Goal: Task Accomplishment & Management: Manage account settings

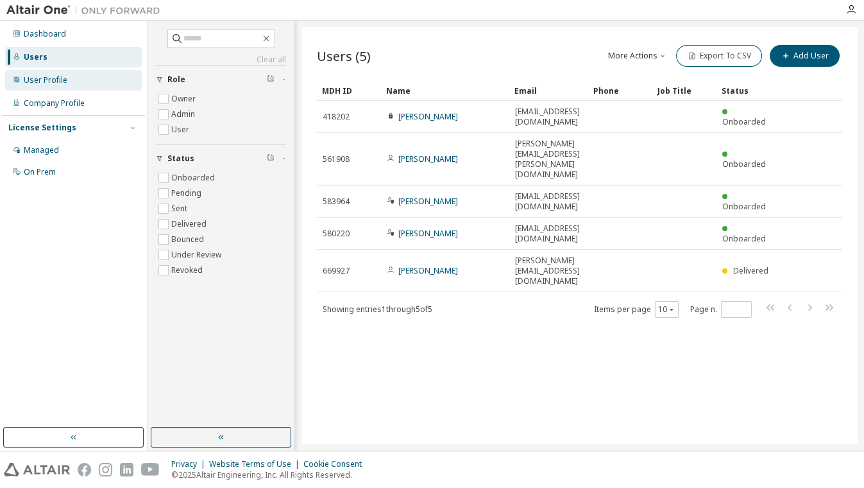
click at [45, 78] on div "User Profile" at bounding box center [46, 80] width 44 height 10
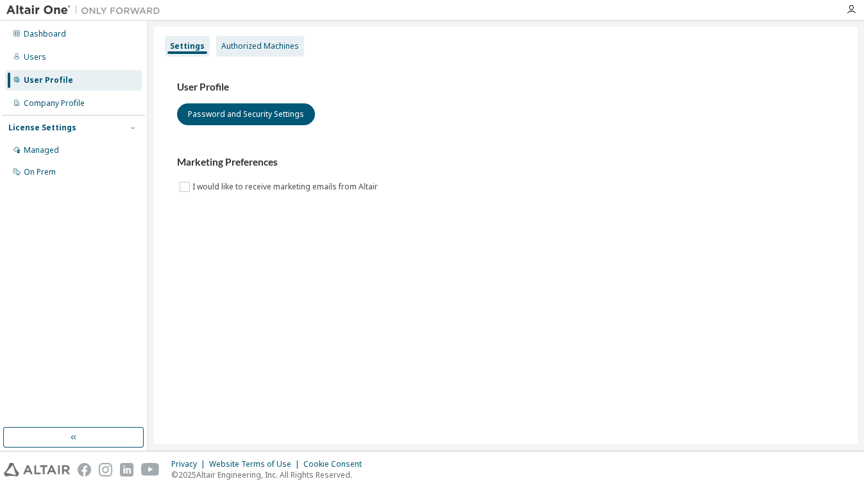
click at [250, 46] on div "Authorized Machines" at bounding box center [260, 46] width 78 height 10
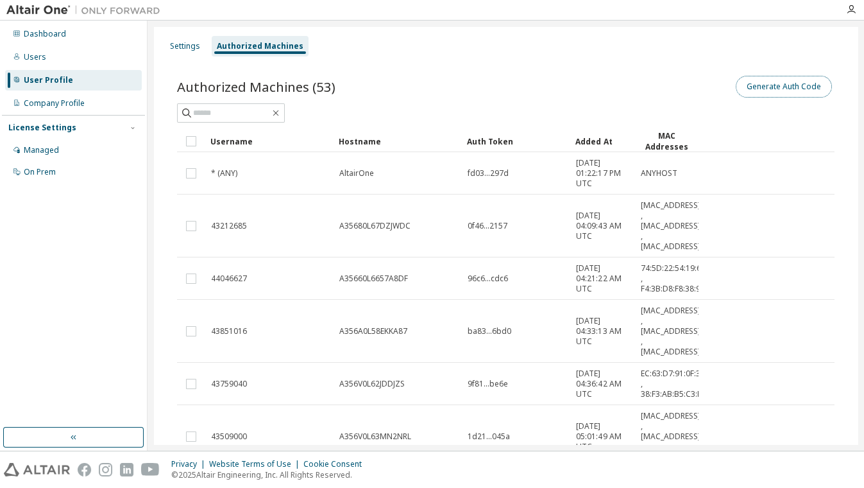
click at [781, 87] on button "Generate Auth Code" at bounding box center [784, 87] width 96 height 22
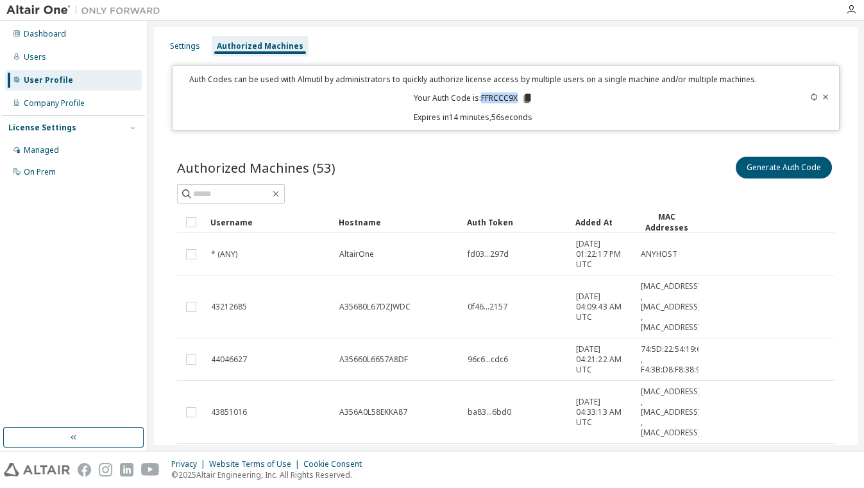
drag, startPoint x: 479, startPoint y: 96, endPoint x: 515, endPoint y: 103, distance: 37.1
click at [515, 103] on p "Your Auth Code is: FFRCCC9X" at bounding box center [473, 98] width 119 height 12
copy p "FFRCCC9X"
click at [46, 37] on div "Dashboard" at bounding box center [45, 34] width 42 height 10
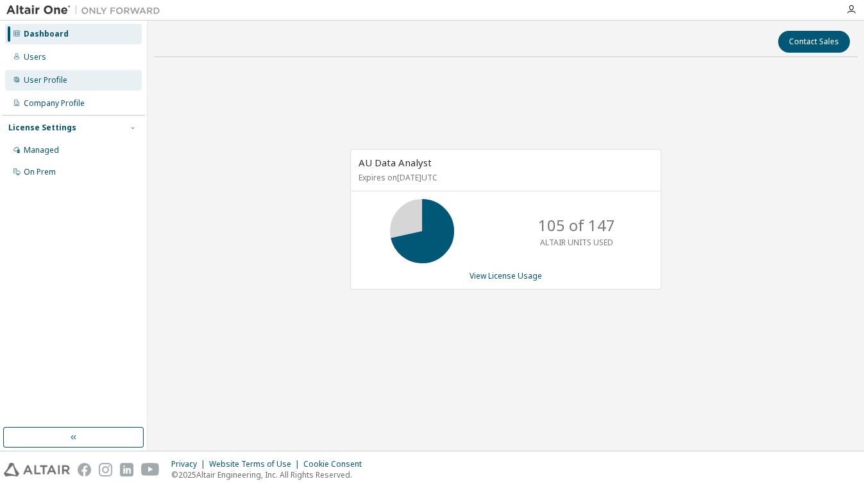
click at [48, 75] on div "User Profile" at bounding box center [46, 80] width 44 height 10
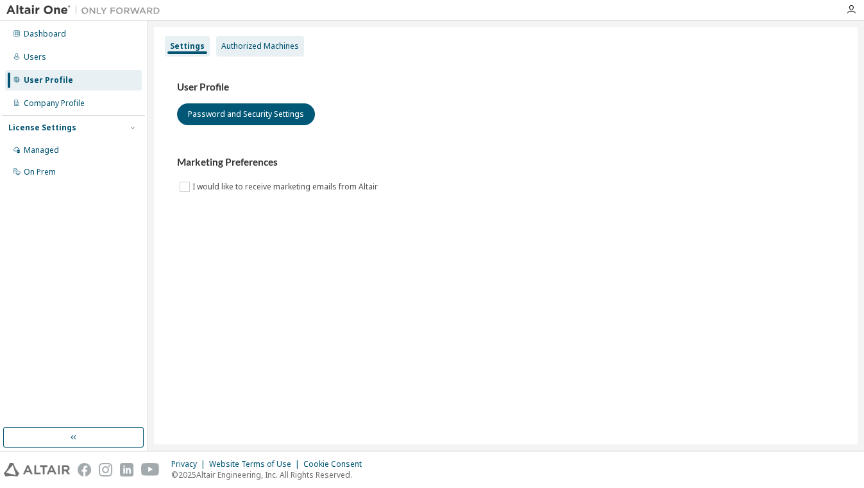
click at [241, 51] on div "Authorized Machines" at bounding box center [260, 46] width 88 height 21
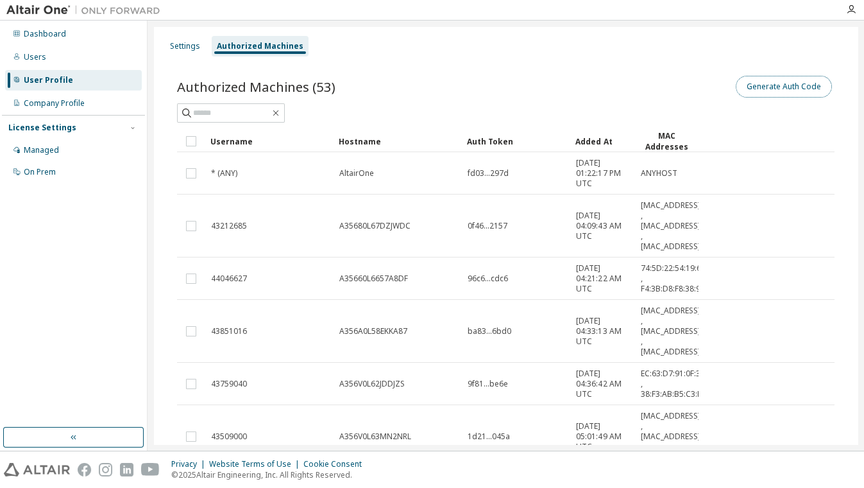
click at [768, 82] on button "Generate Auth Code" at bounding box center [784, 87] width 96 height 22
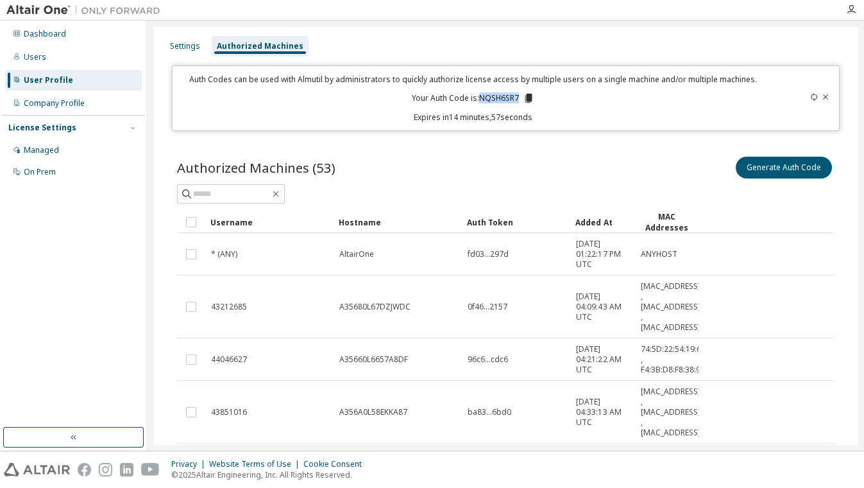
drag, startPoint x: 477, startPoint y: 98, endPoint x: 515, endPoint y: 101, distance: 38.1
click at [515, 101] on p "Your Auth Code is: NQSH6SR7" at bounding box center [473, 98] width 123 height 12
copy p "NQSH6SR7"
